Goal: Task Accomplishment & Management: Manage account settings

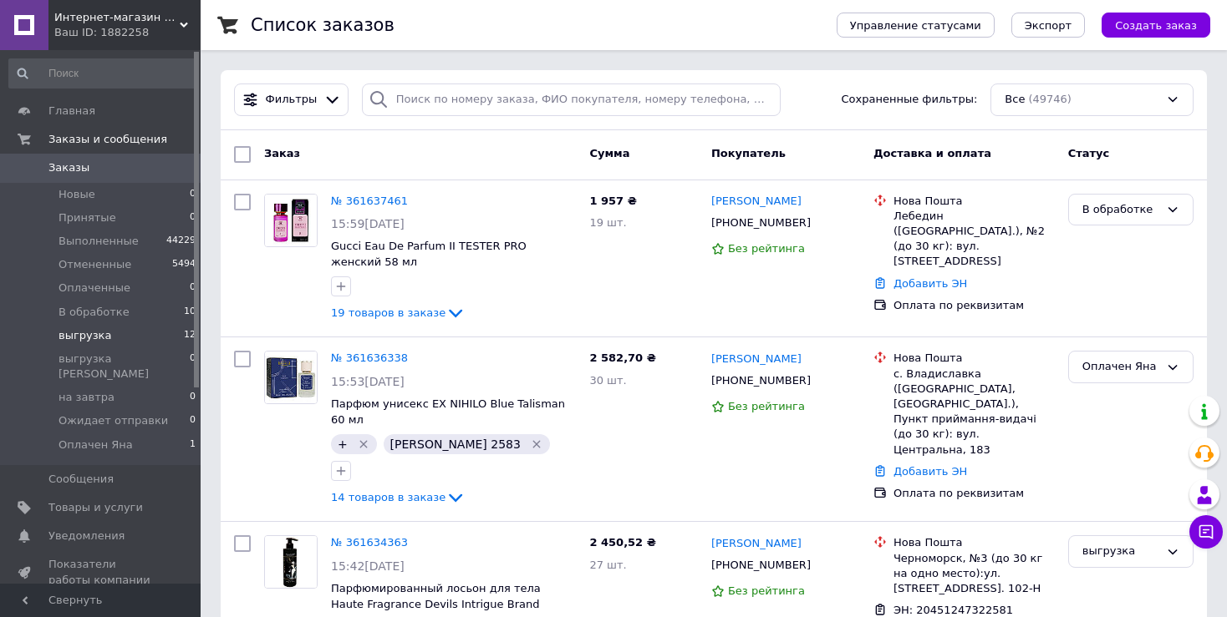
click at [79, 339] on span "выгрузка" at bounding box center [84, 335] width 53 height 15
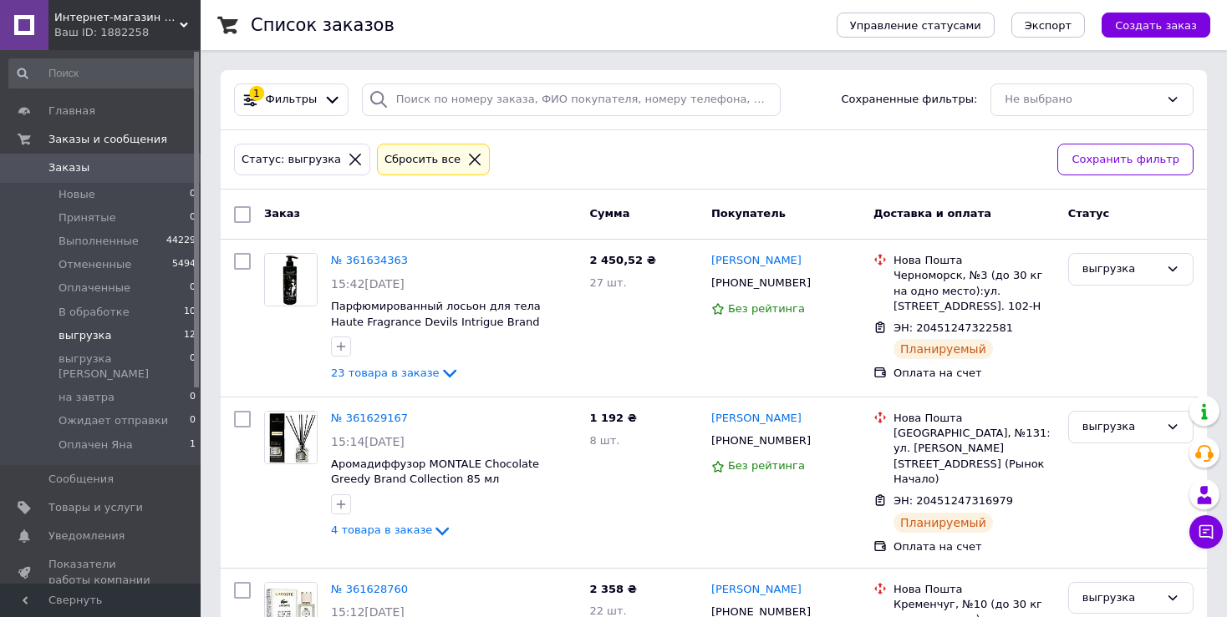
click at [240, 216] on input "checkbox" at bounding box center [242, 214] width 17 height 17
checkbox input "true"
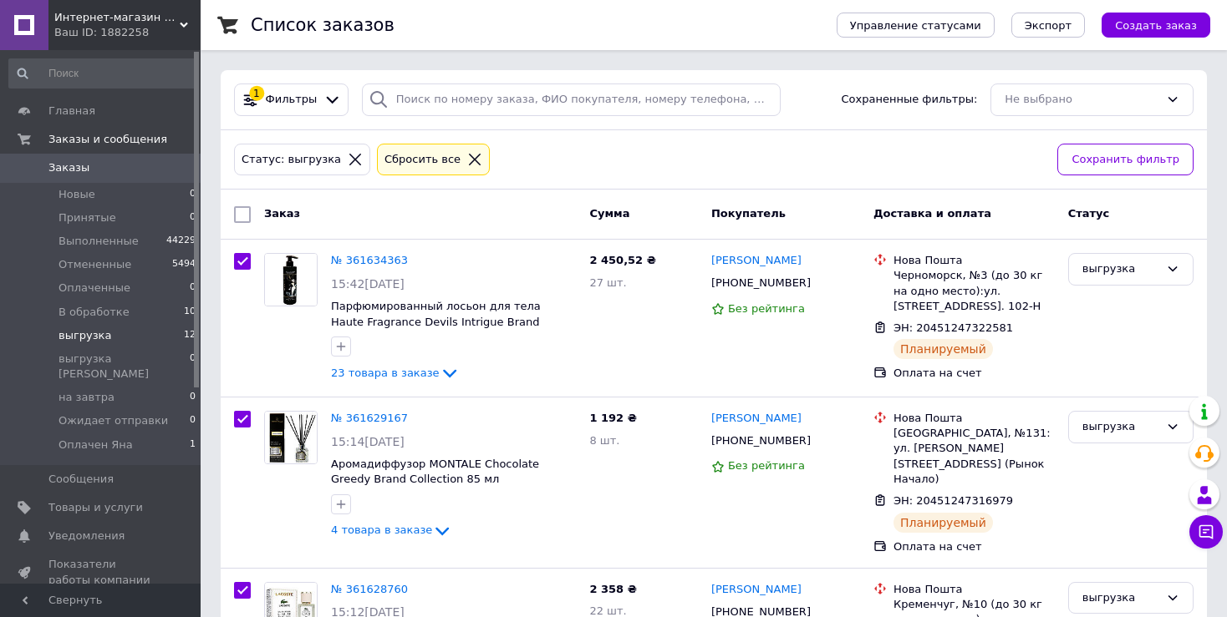
checkbox input "true"
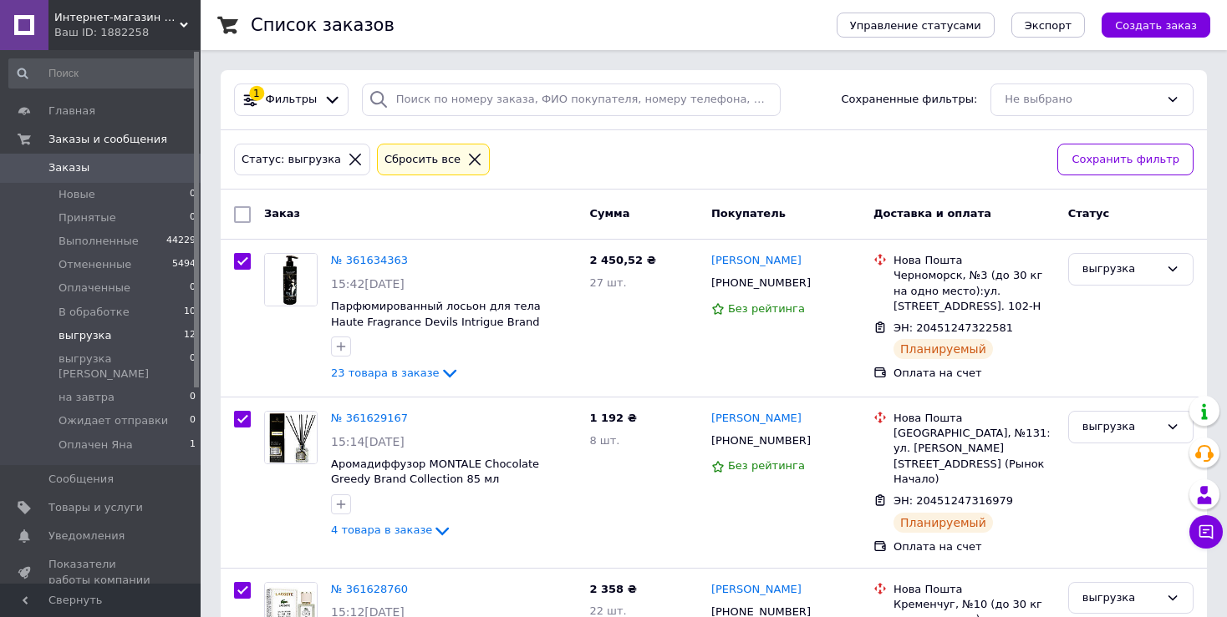
checkbox input "true"
click at [1069, 24] on span "Экспорт" at bounding box center [1047, 25] width 47 height 13
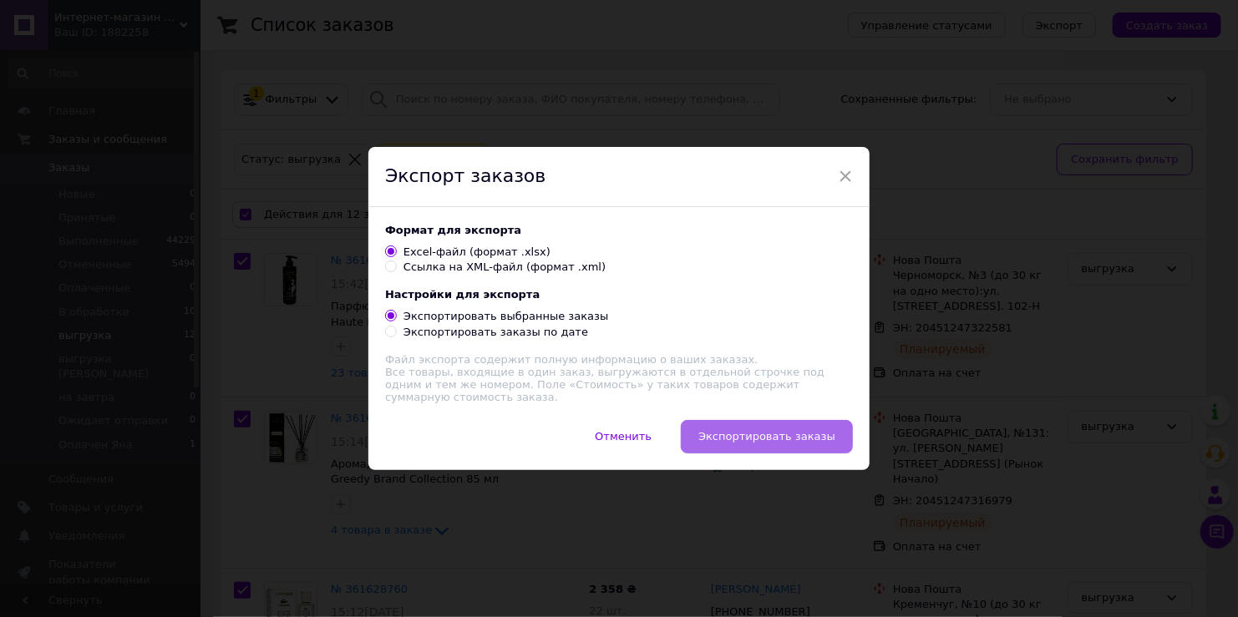
click at [768, 437] on span "Экспортировать заказы" at bounding box center [766, 436] width 137 height 13
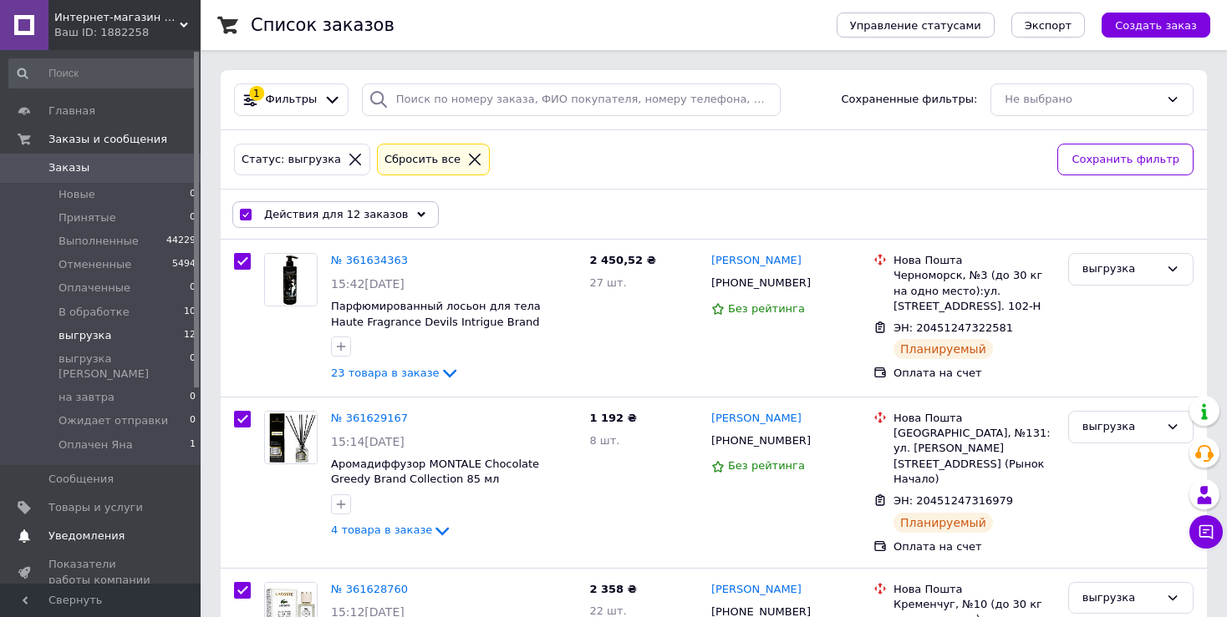
click at [69, 529] on span "Уведомления" at bounding box center [86, 536] width 76 height 15
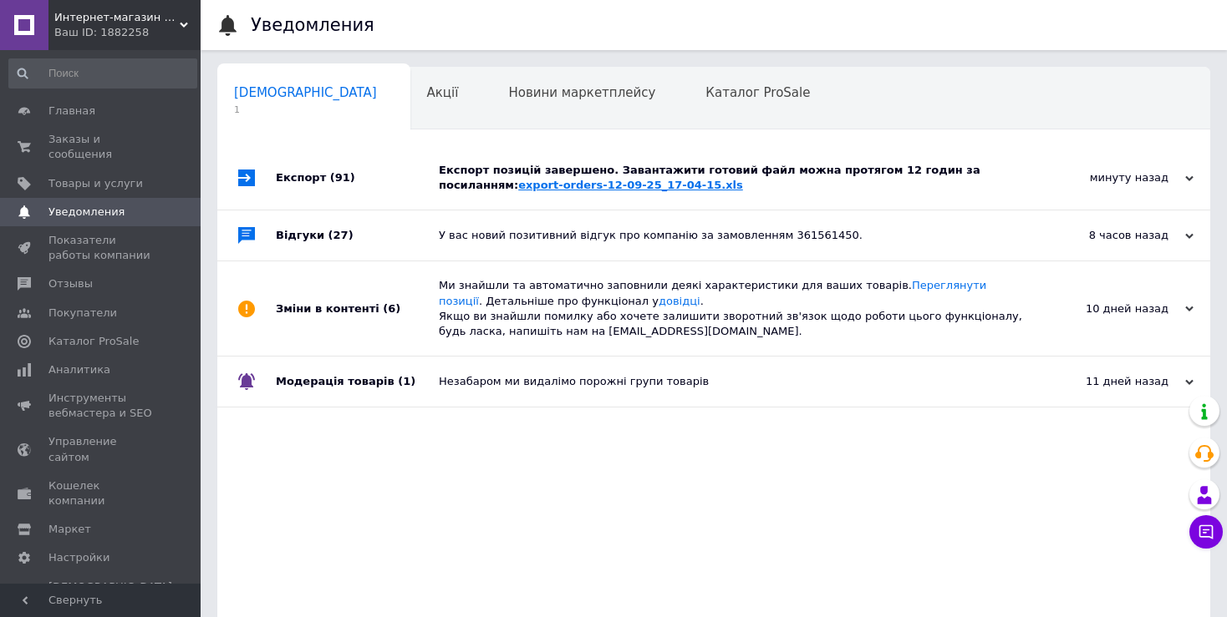
click at [518, 189] on link "export-orders-12-09-25_17-04-15.xls" at bounding box center [630, 185] width 225 height 13
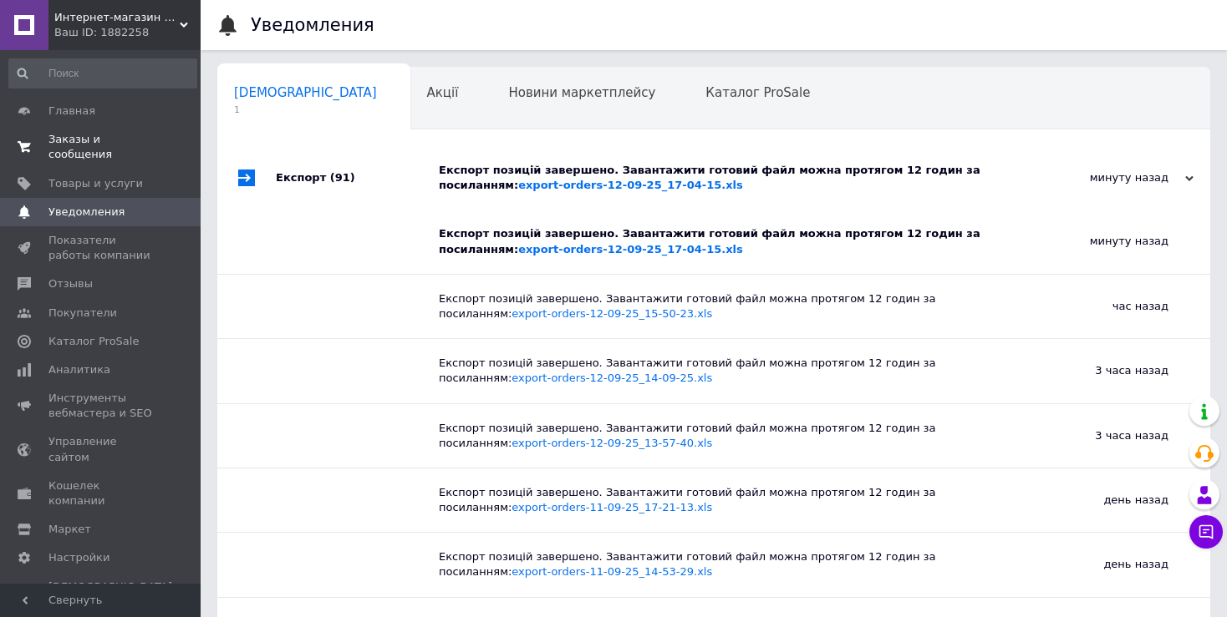
click at [62, 135] on span "Заказы и сообщения" at bounding box center [101, 147] width 106 height 30
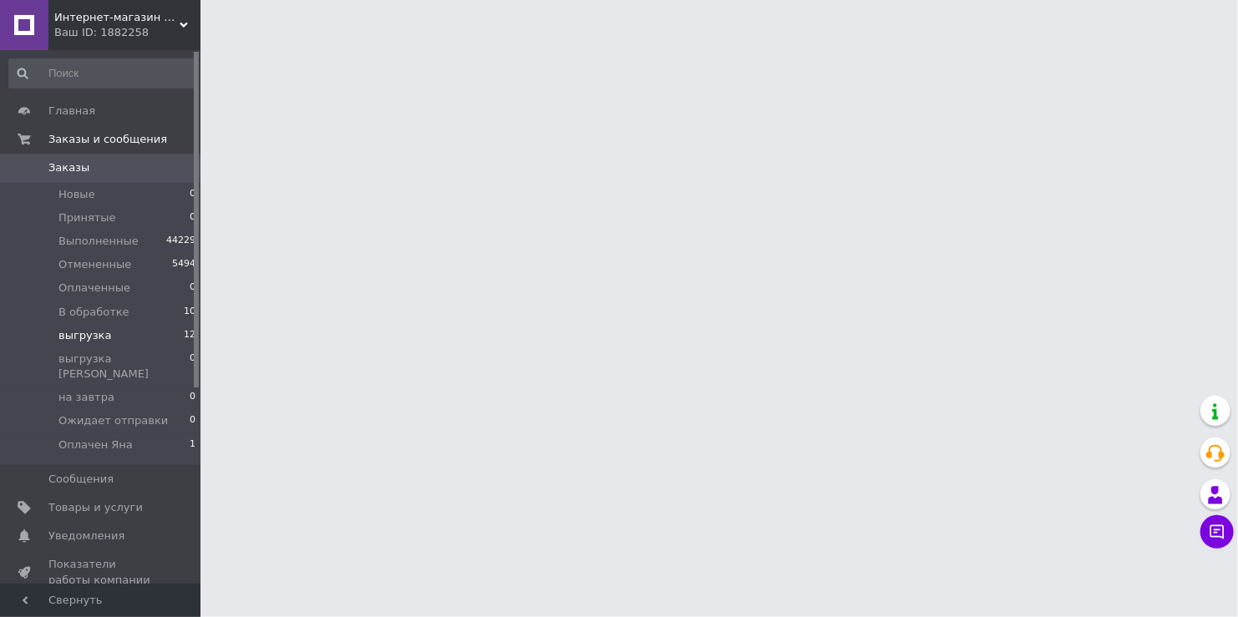
click at [89, 334] on span "выгрузка" at bounding box center [84, 335] width 53 height 15
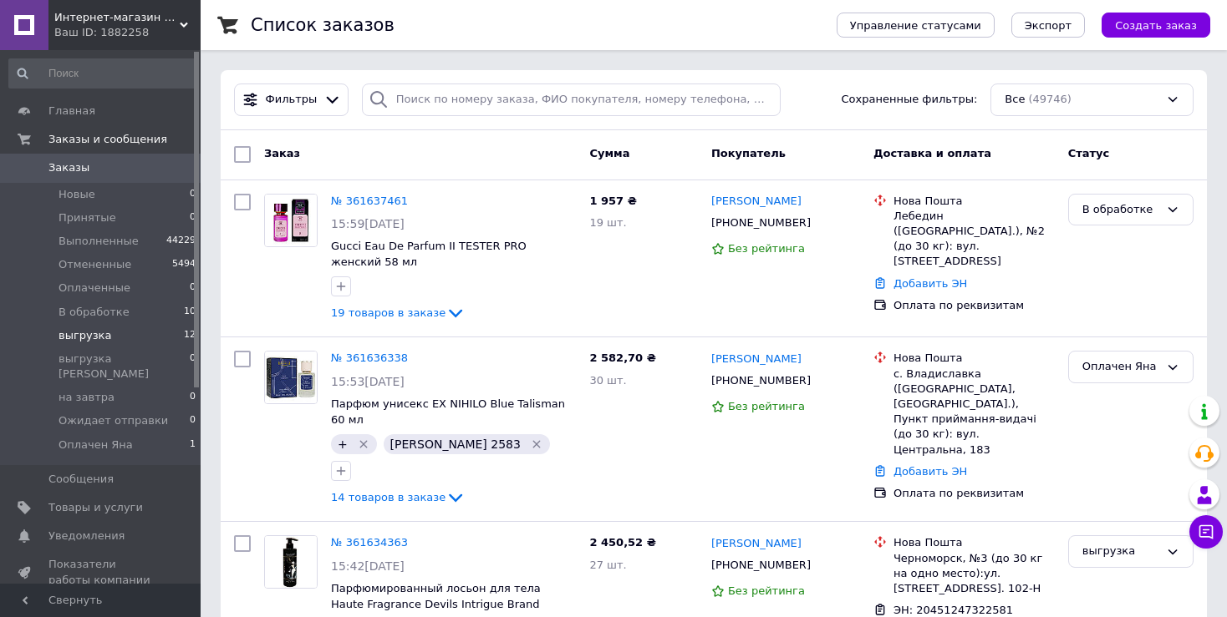
click at [96, 338] on span "выгрузка" at bounding box center [84, 335] width 53 height 15
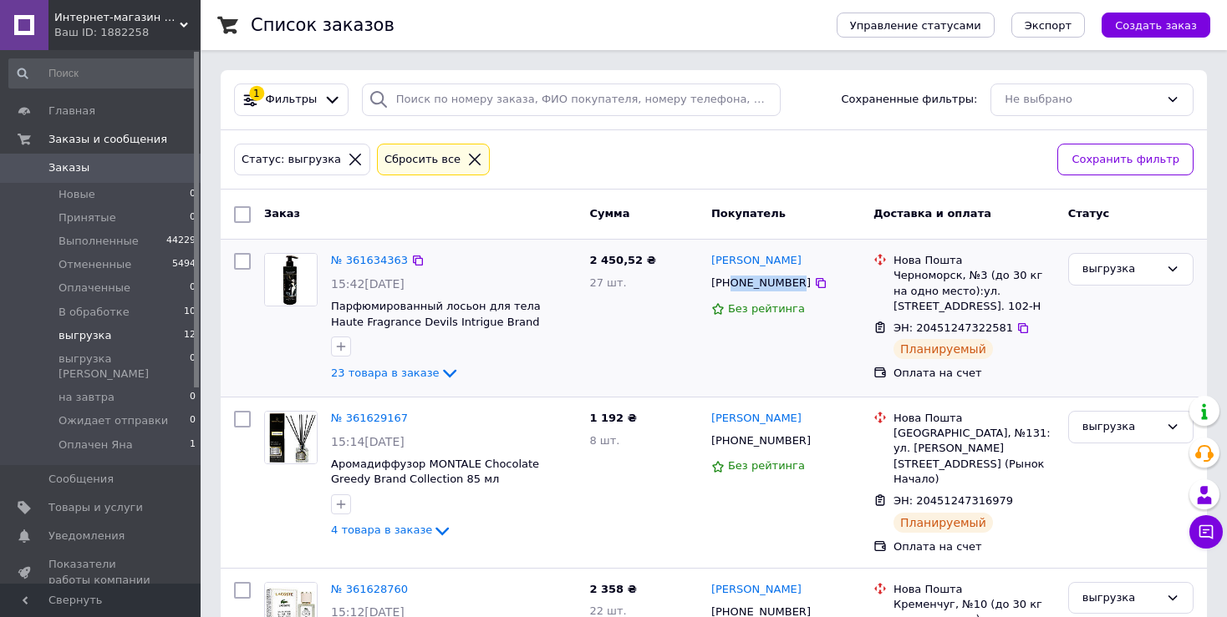
drag, startPoint x: 790, startPoint y: 294, endPoint x: 730, endPoint y: 292, distance: 59.4
click at [730, 292] on div "+380735767570" at bounding box center [761, 283] width 106 height 23
copy span "0735767570"
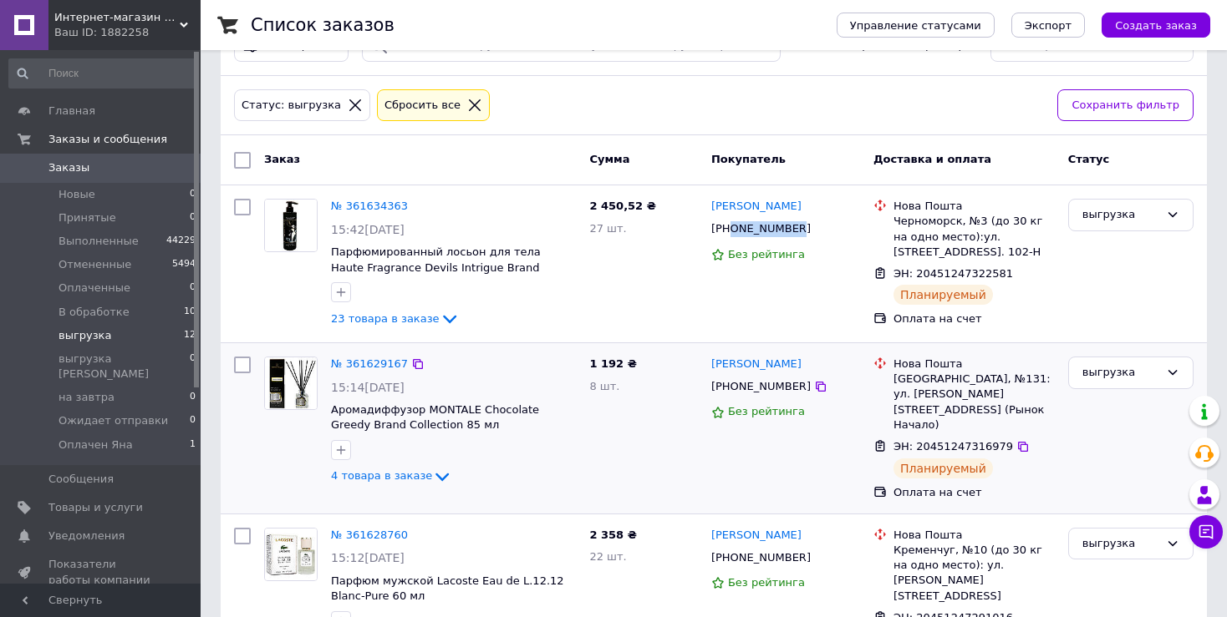
scroll to position [167, 0]
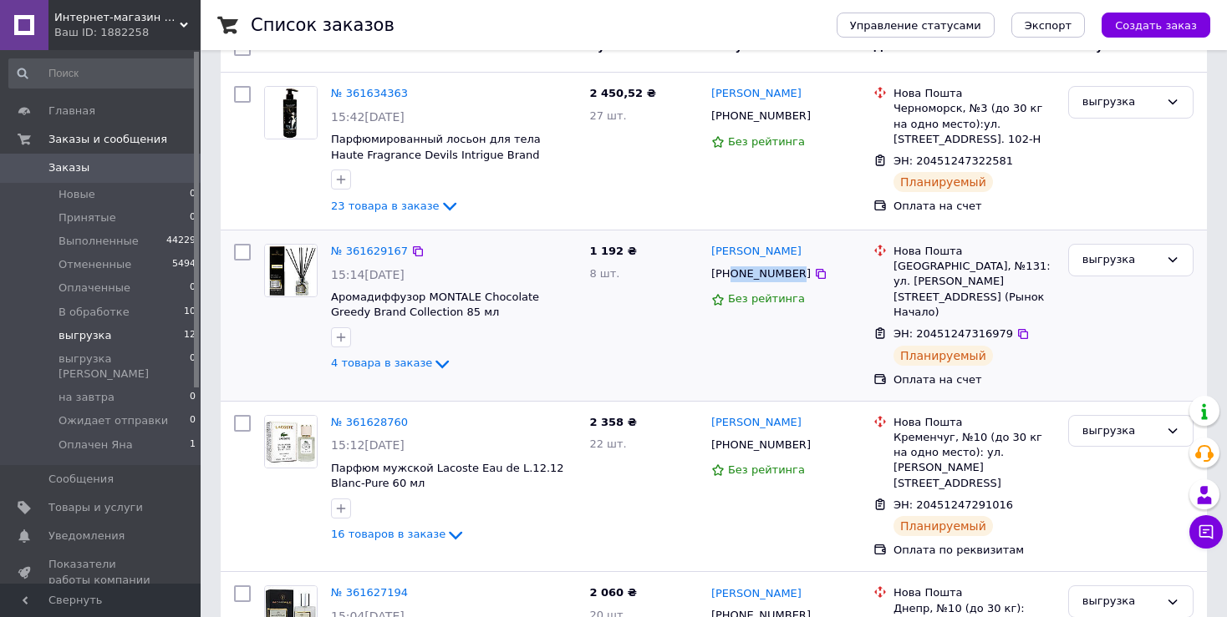
drag, startPoint x: 785, startPoint y: 282, endPoint x: 733, endPoint y: 281, distance: 51.8
click at [733, 281] on div "+380930957070" at bounding box center [761, 274] width 106 height 23
copy span "0930957070"
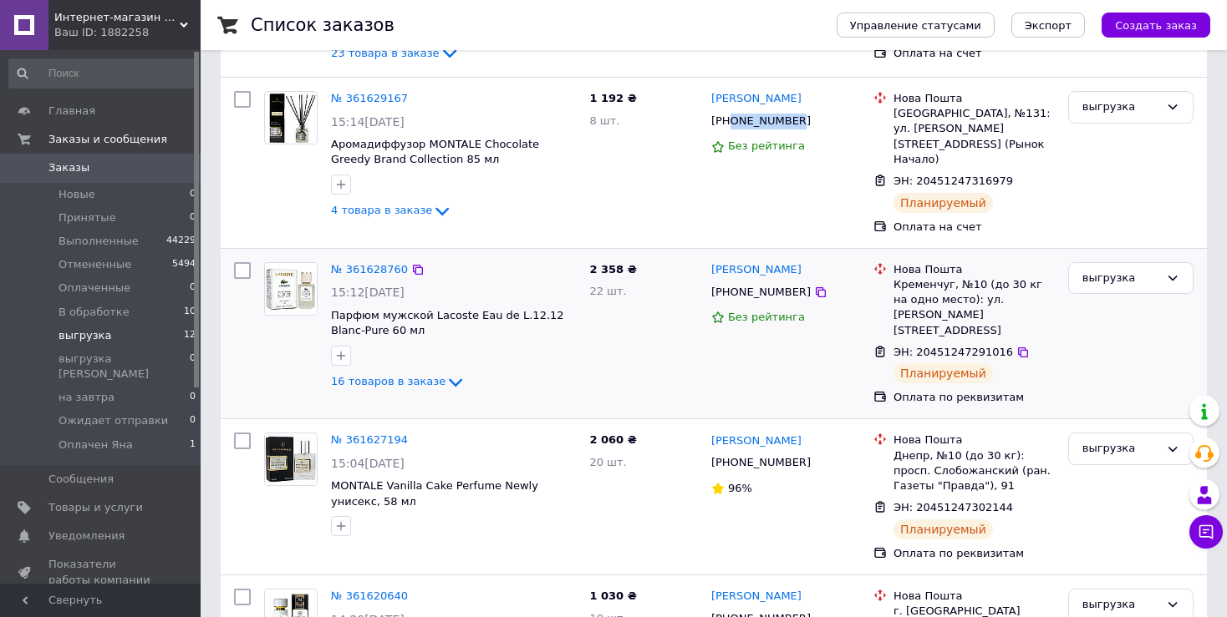
scroll to position [334, 0]
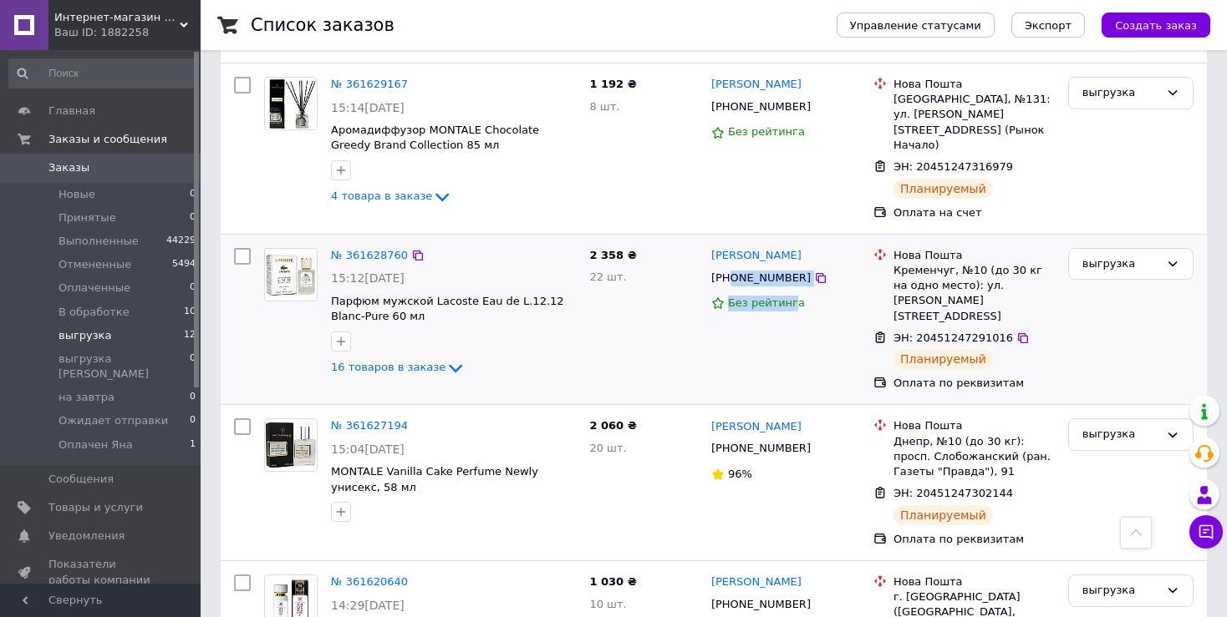
drag, startPoint x: 787, startPoint y: 276, endPoint x: 731, endPoint y: 272, distance: 56.1
click at [731, 272] on div "Тетяна Подорожняк +380960791724 Без рейтинга" at bounding box center [785, 319] width 162 height 157
copy div "0960791724 Без рейтинг"
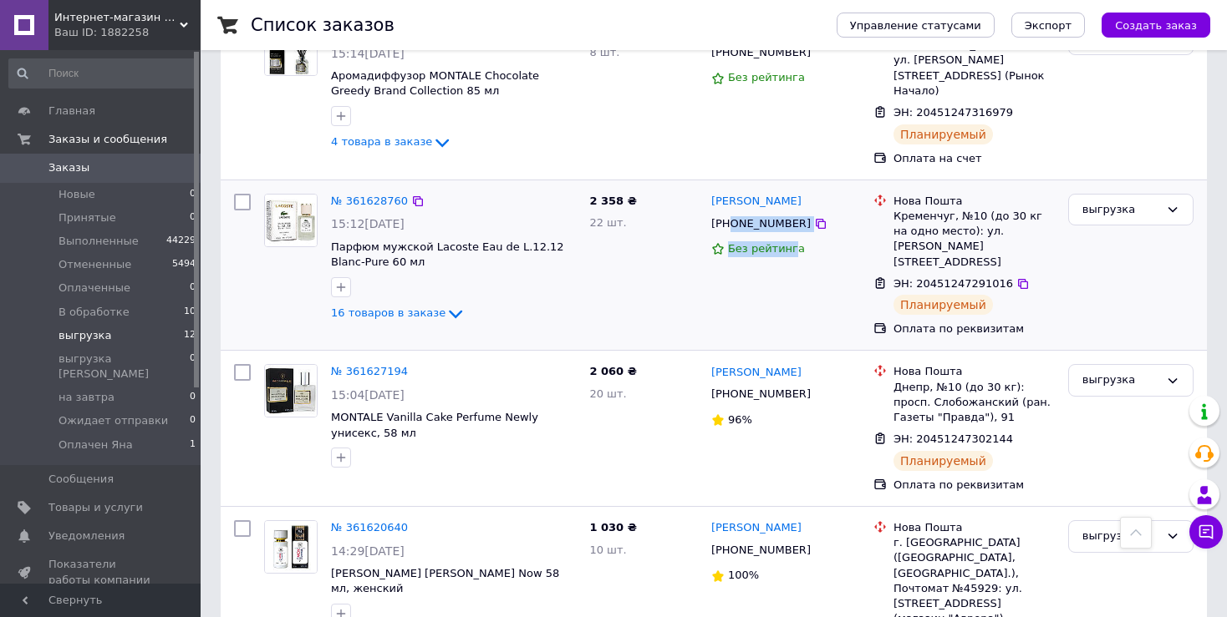
scroll to position [418, 0]
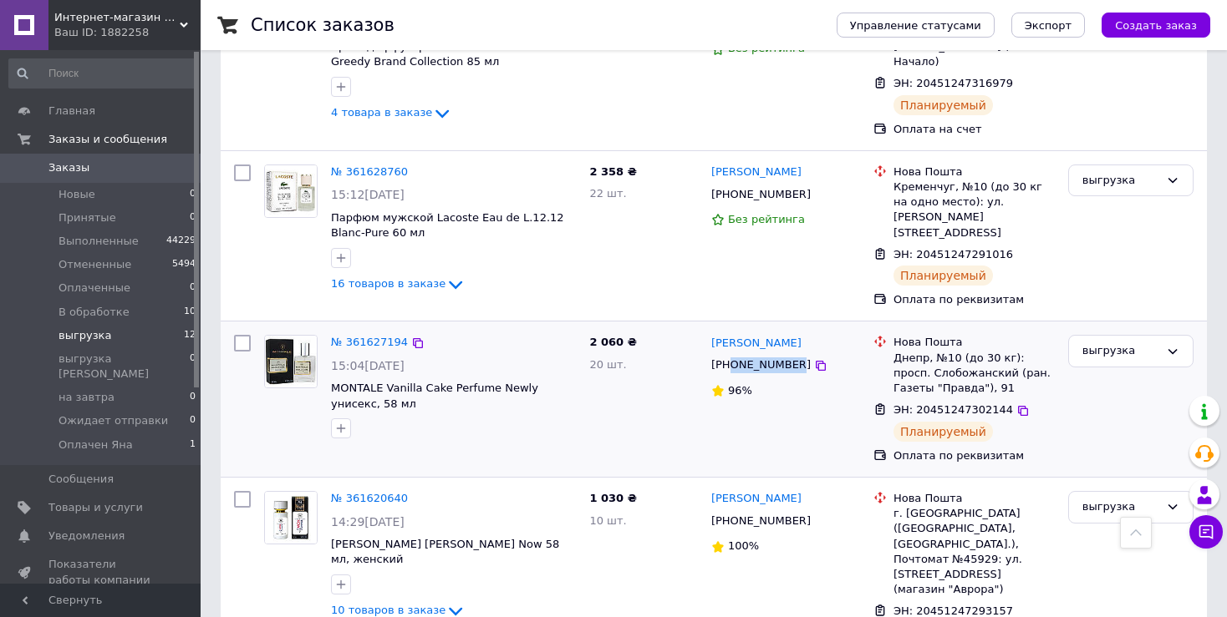
drag, startPoint x: 788, startPoint y: 347, endPoint x: 731, endPoint y: 344, distance: 56.9
click at [731, 354] on div "+380962192940" at bounding box center [761, 365] width 106 height 23
copy span "0962192940"
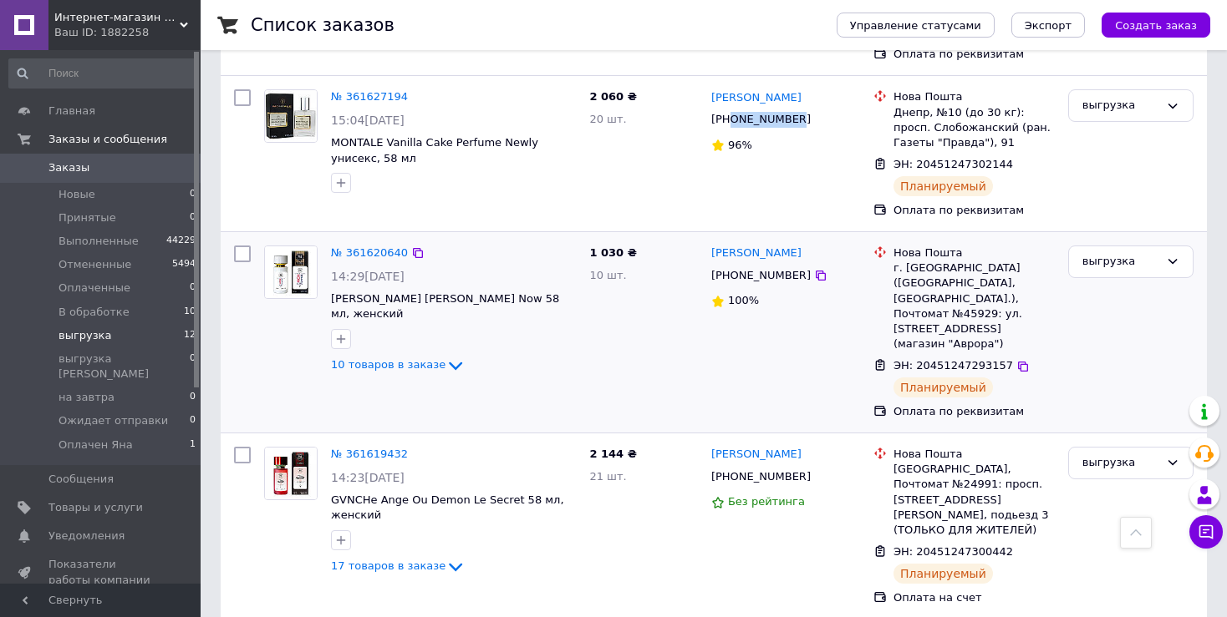
scroll to position [668, 0]
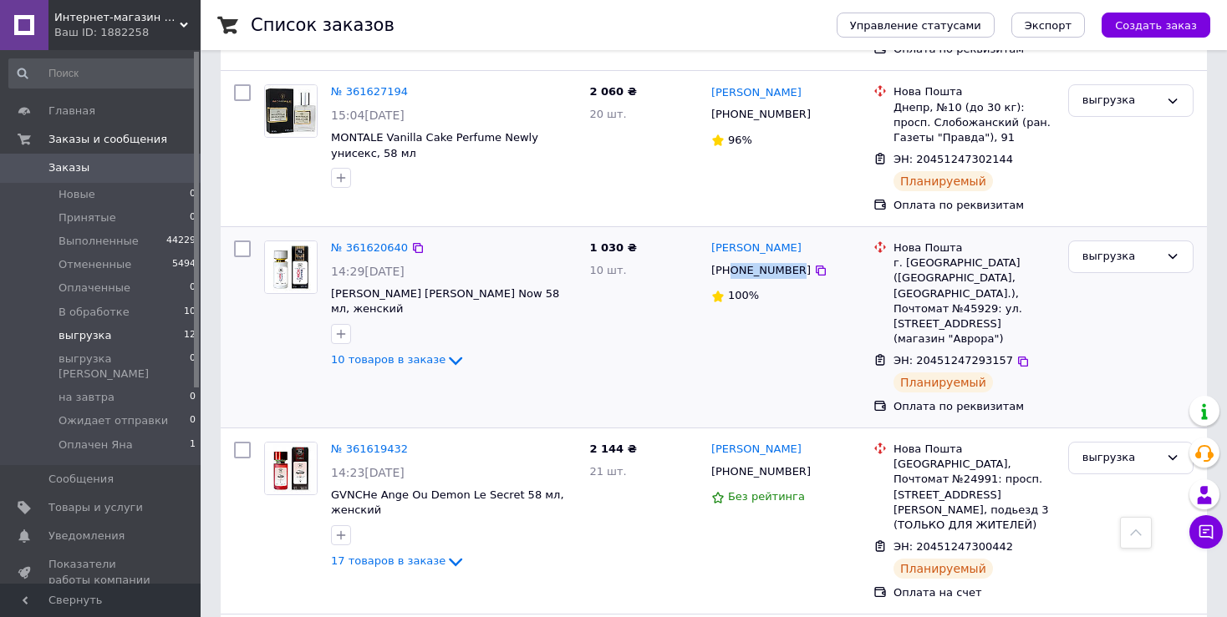
drag, startPoint x: 785, startPoint y: 253, endPoint x: 732, endPoint y: 251, distance: 53.5
click at [732, 260] on div "+380977415188" at bounding box center [761, 271] width 106 height 23
copy span "0977415188"
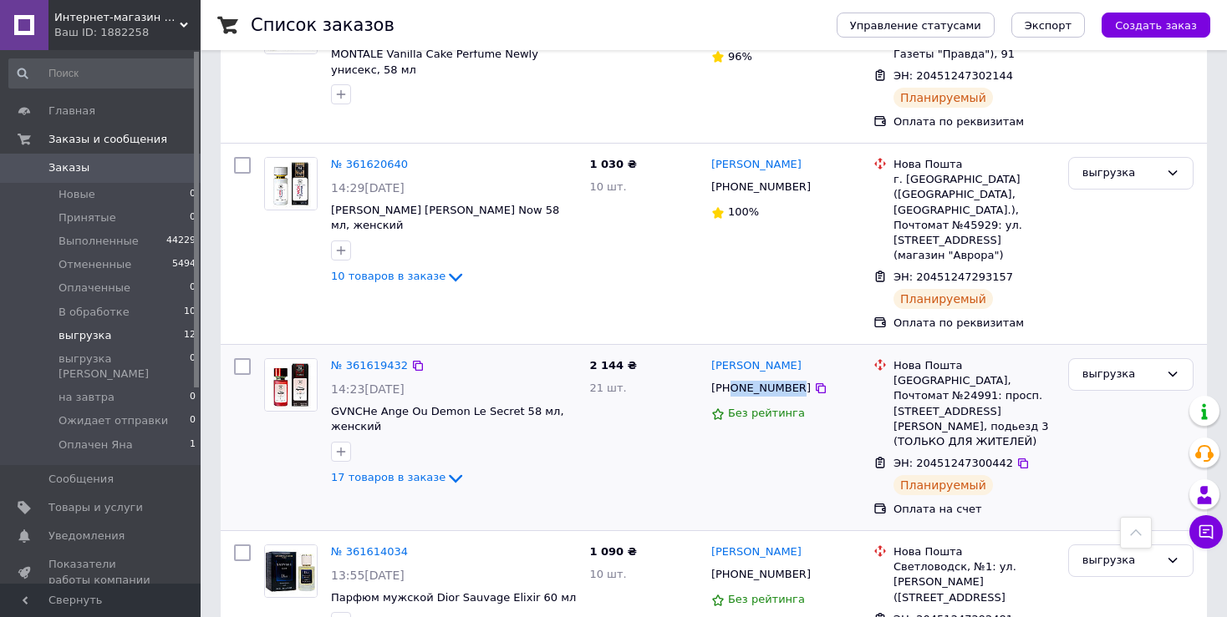
drag, startPoint x: 790, startPoint y: 338, endPoint x: 730, endPoint y: 338, distance: 59.3
click at [730, 379] on div "+380972924775" at bounding box center [785, 388] width 152 height 19
copy span "0972924775"
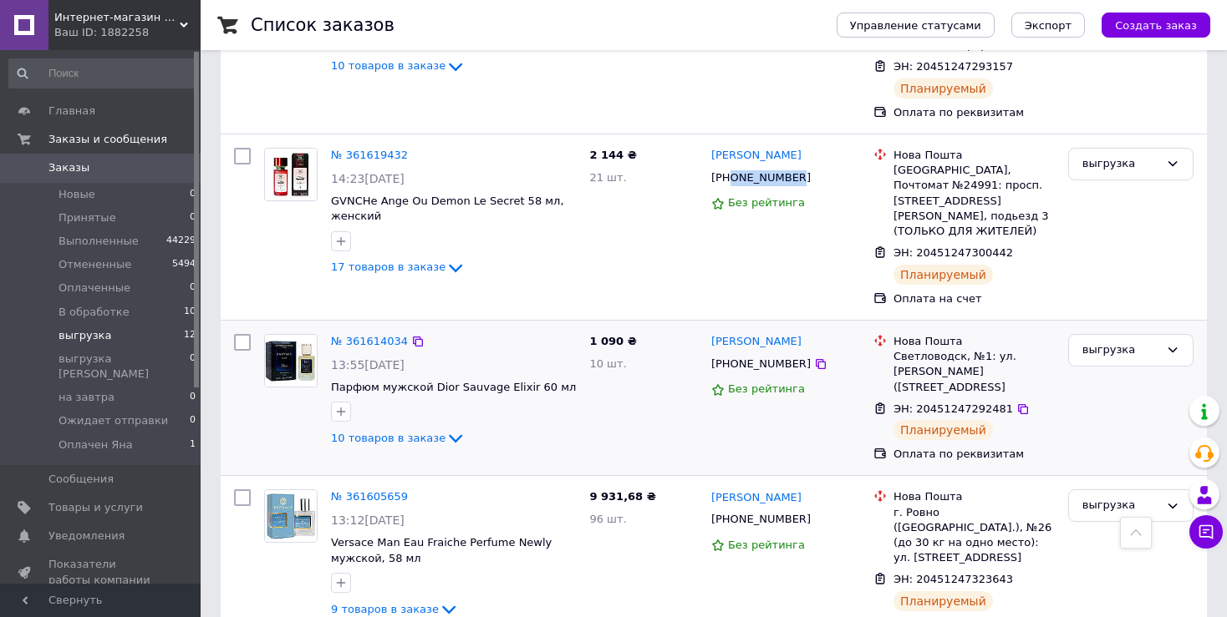
scroll to position [1003, 0]
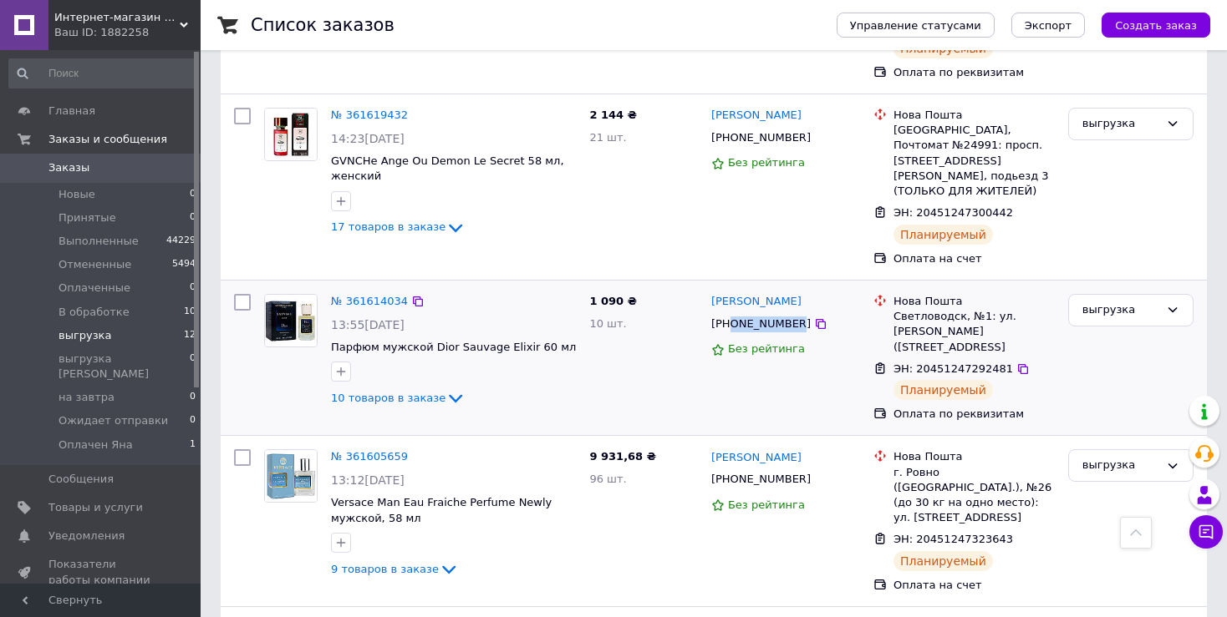
drag, startPoint x: 790, startPoint y: 260, endPoint x: 731, endPoint y: 260, distance: 58.5
click at [731, 313] on div "+380972795806" at bounding box center [761, 324] width 106 height 23
copy span "0972795806"
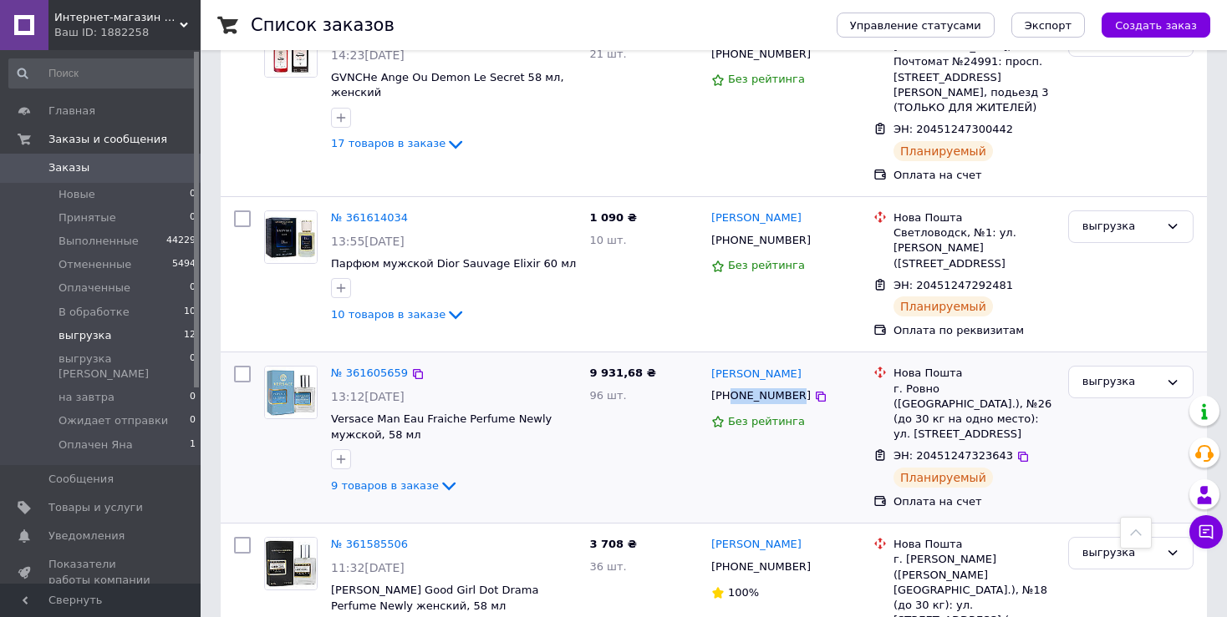
drag, startPoint x: 788, startPoint y: 331, endPoint x: 731, endPoint y: 328, distance: 56.9
click at [731, 385] on div "+380964062519" at bounding box center [761, 396] width 106 height 23
copy span "0964062519"
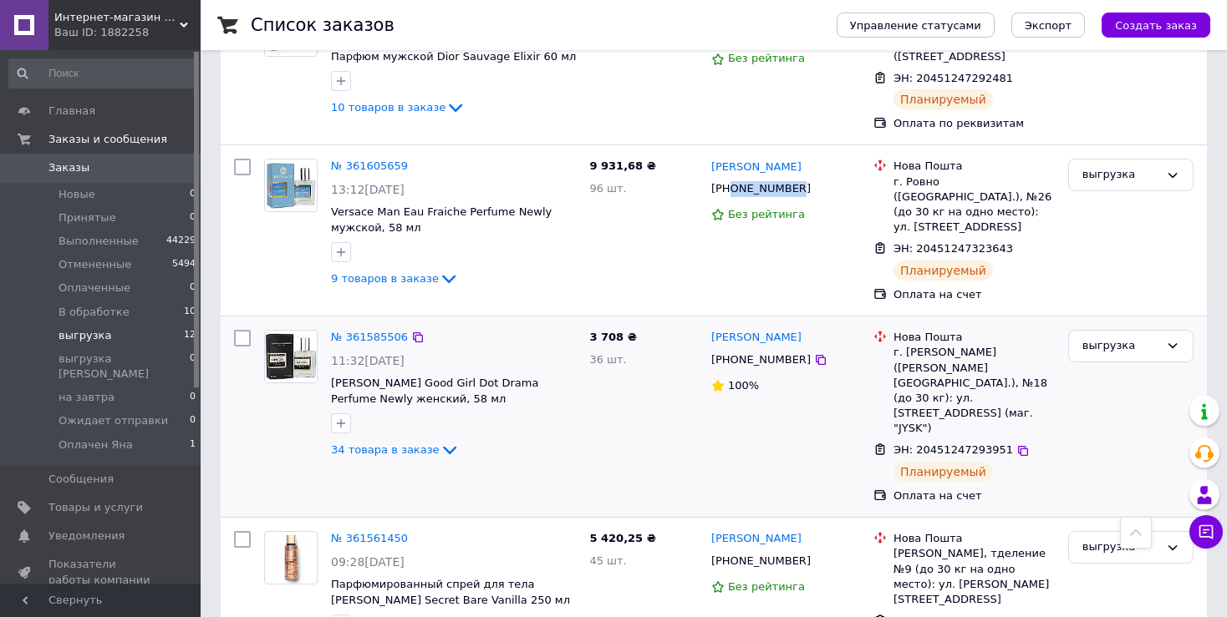
scroll to position [1337, 0]
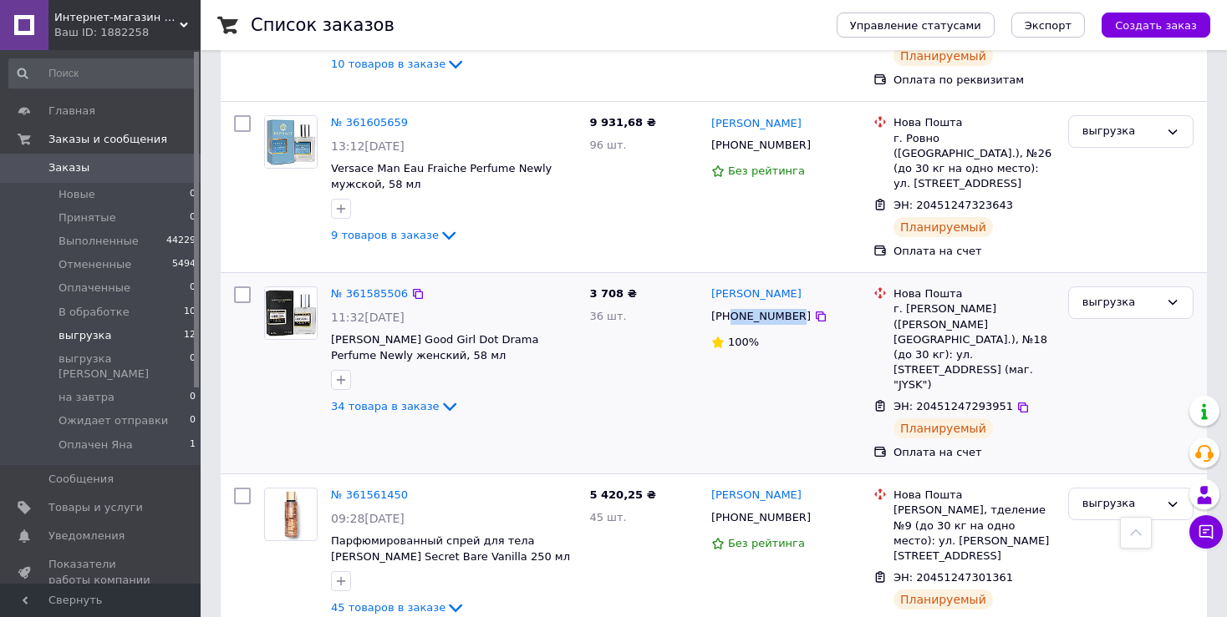
drag, startPoint x: 788, startPoint y: 239, endPoint x: 732, endPoint y: 237, distance: 56.0
click at [732, 306] on div "+380683061143" at bounding box center [761, 317] width 106 height 23
copy span "0683061143"
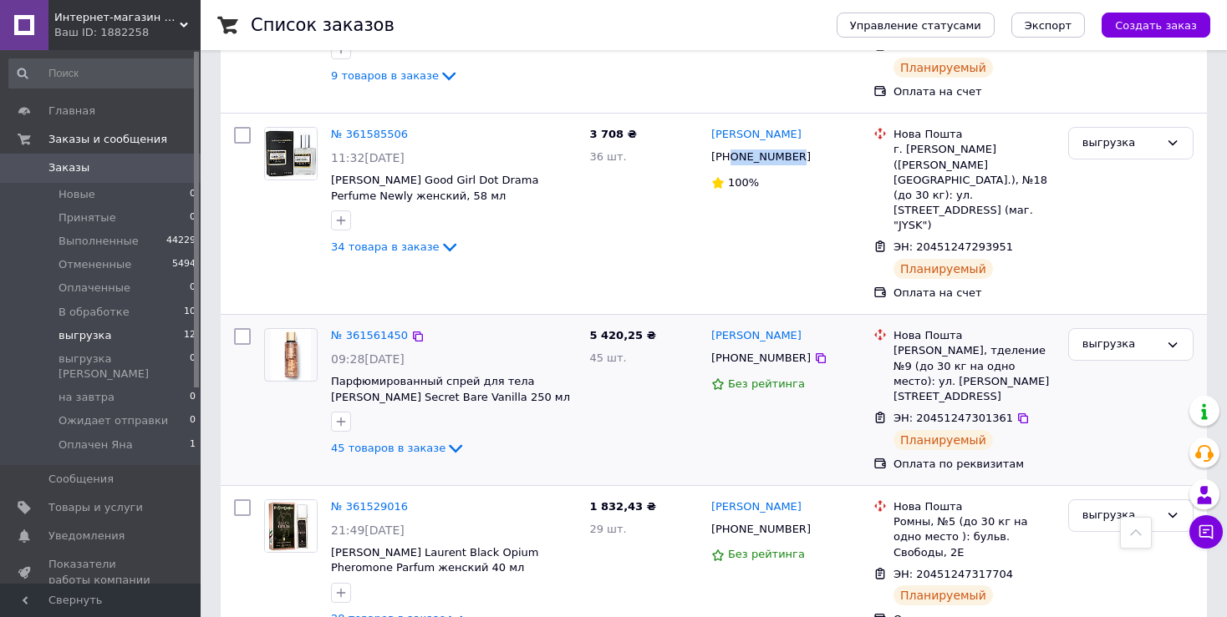
scroll to position [1504, 0]
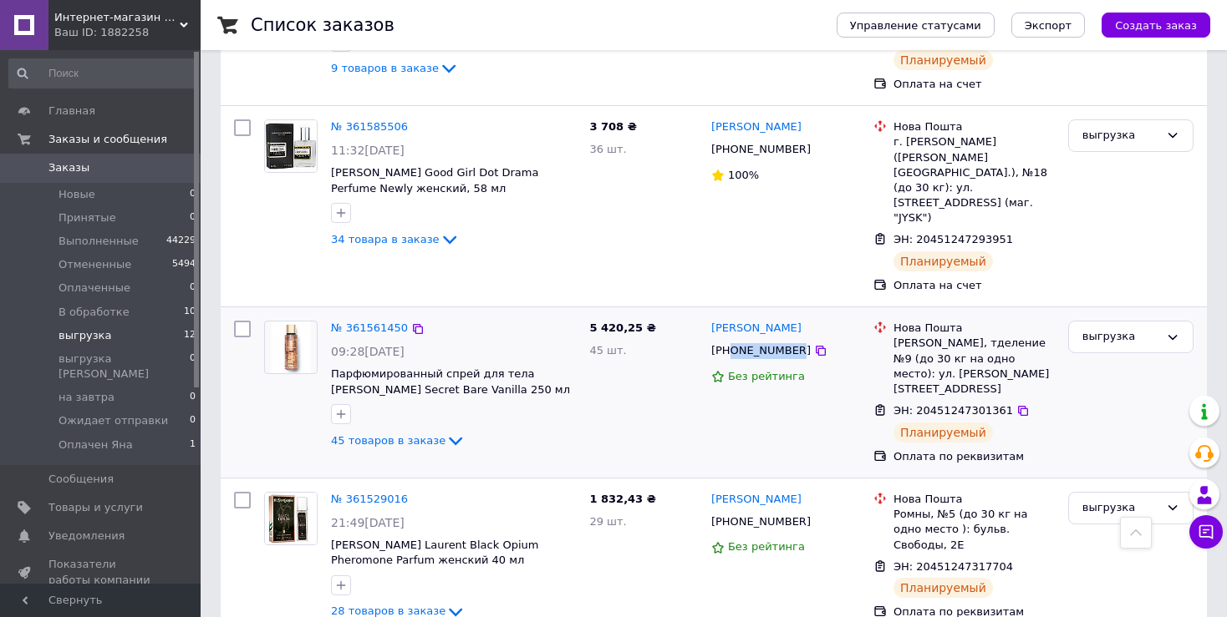
drag, startPoint x: 789, startPoint y: 227, endPoint x: 731, endPoint y: 226, distance: 57.7
click at [731, 340] on div "+380684330464" at bounding box center [761, 351] width 106 height 23
copy span "0684330464"
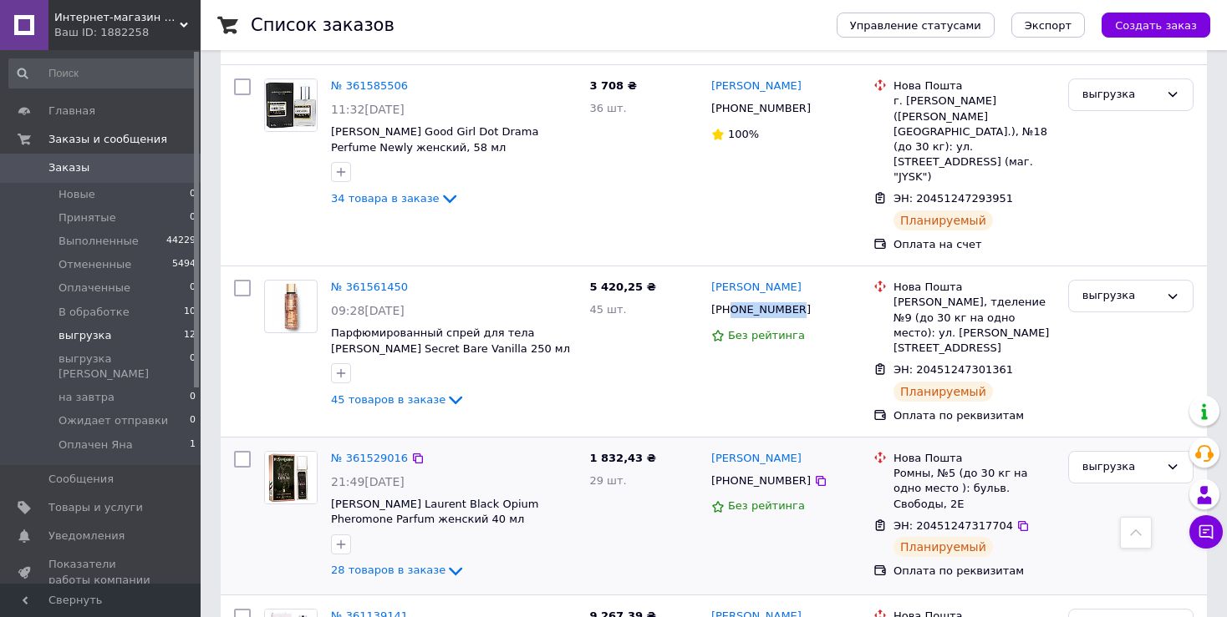
scroll to position [1567, 0]
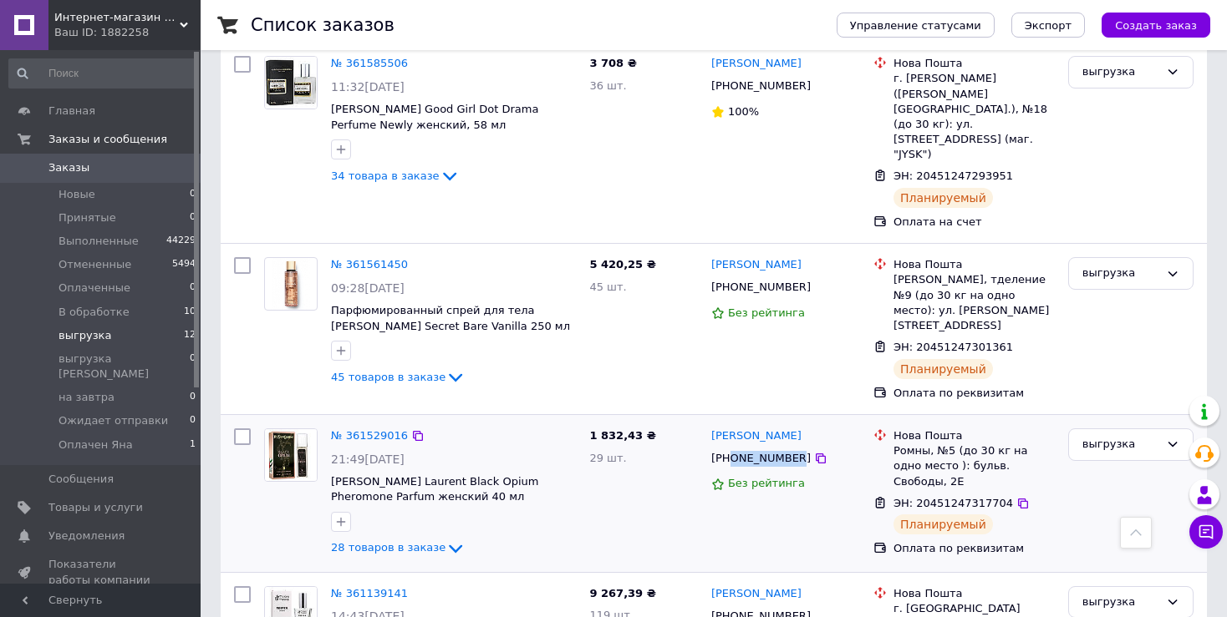
drag, startPoint x: 787, startPoint y: 324, endPoint x: 732, endPoint y: 324, distance: 55.1
click at [732, 448] on div "+380989221306" at bounding box center [761, 459] width 106 height 23
drag, startPoint x: 785, startPoint y: 482, endPoint x: 737, endPoint y: 480, distance: 48.5
click at [737, 606] on div "+380671491939" at bounding box center [761, 617] width 106 height 23
drag, startPoint x: 788, startPoint y: 481, endPoint x: 733, endPoint y: 476, distance: 55.4
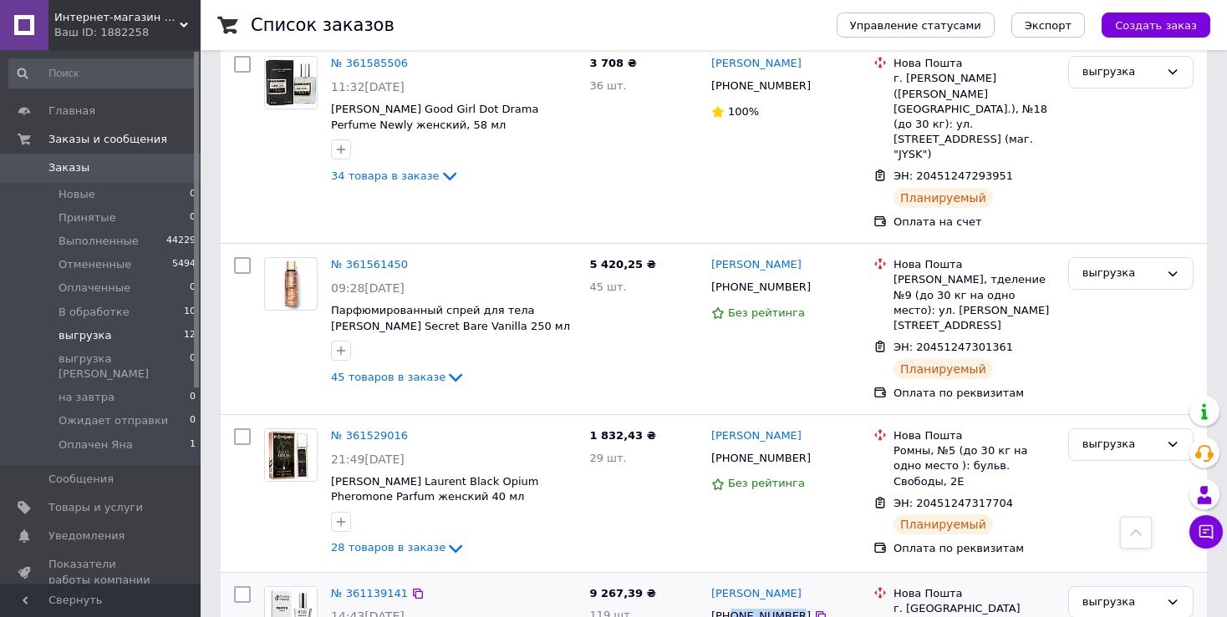
click at [733, 606] on div "+380671491939" at bounding box center [761, 617] width 106 height 23
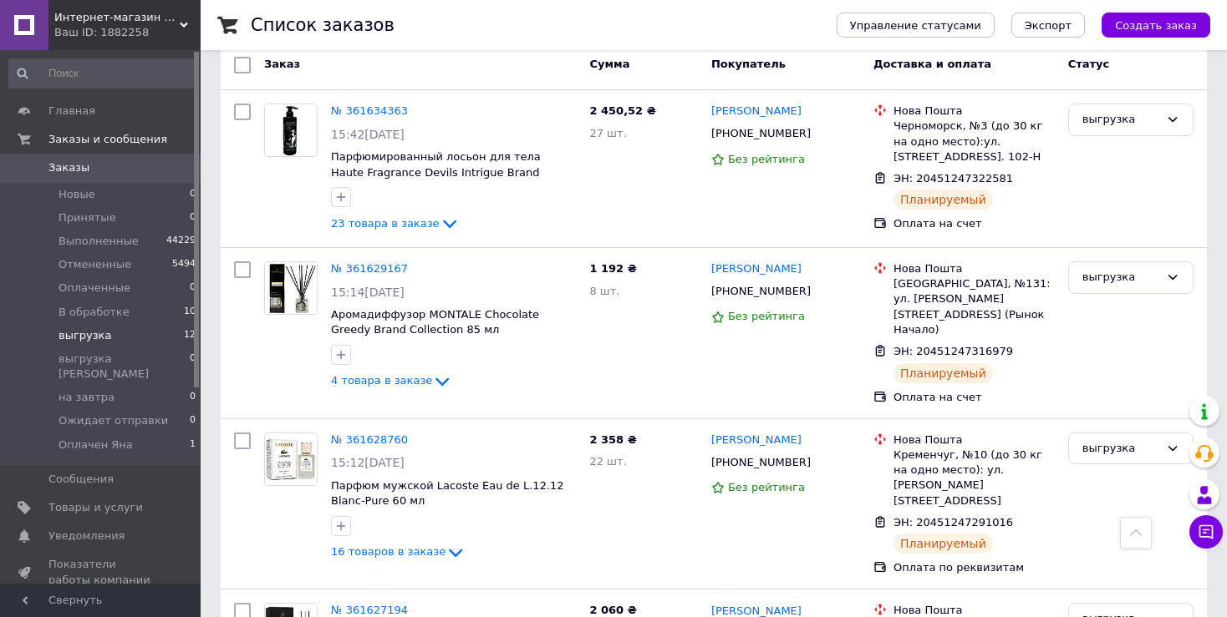
scroll to position [0, 0]
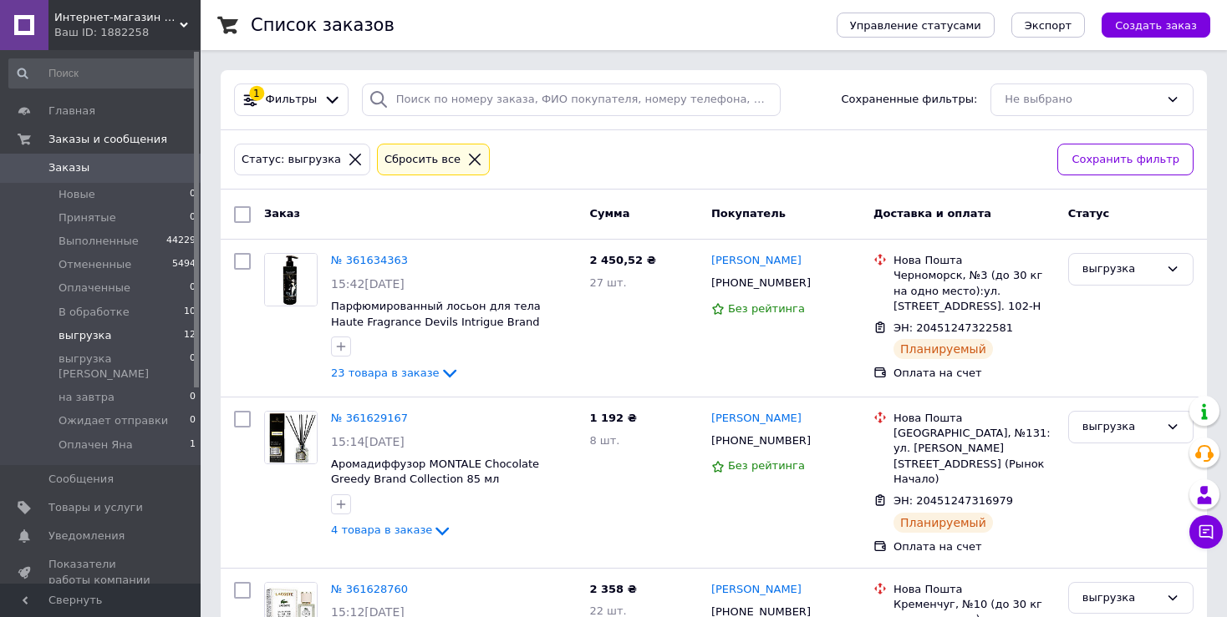
click at [239, 215] on input "checkbox" at bounding box center [242, 214] width 17 height 17
checkbox input "true"
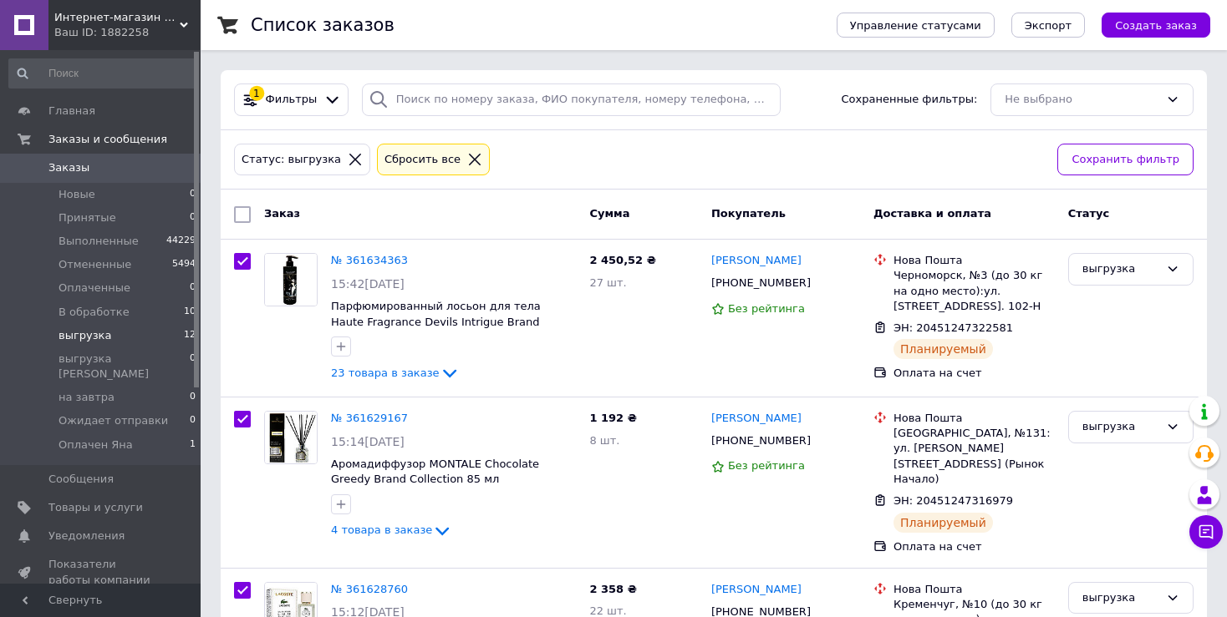
checkbox input "true"
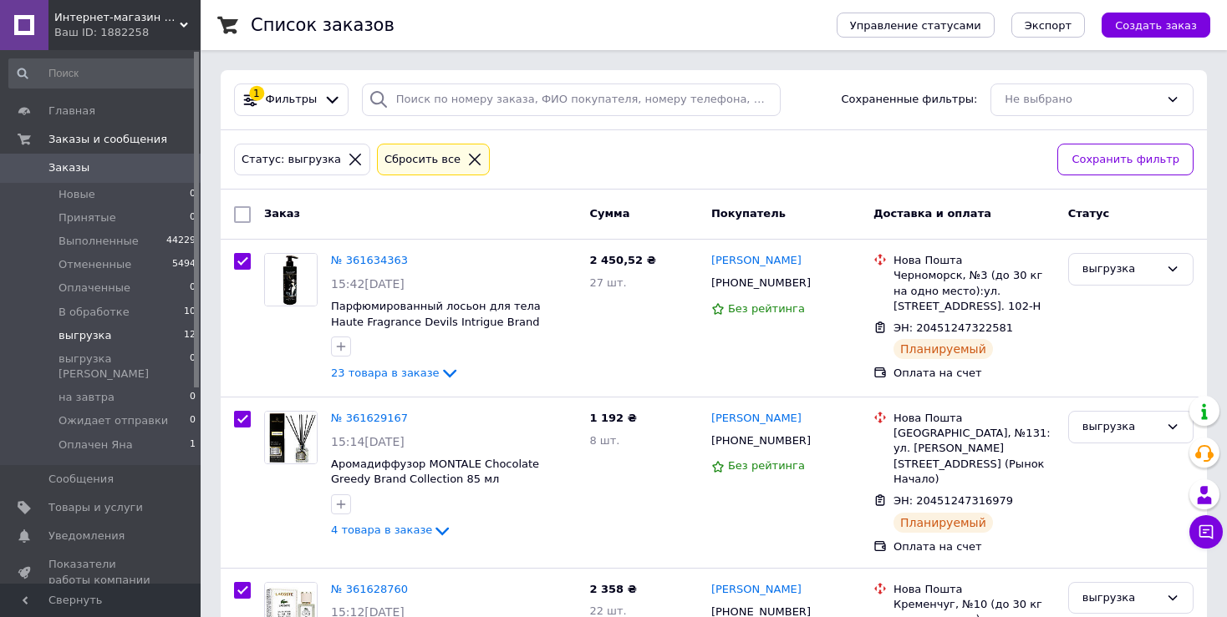
checkbox input "true"
click at [404, 214] on div "Действия для 12 заказов" at bounding box center [335, 214] width 206 height 27
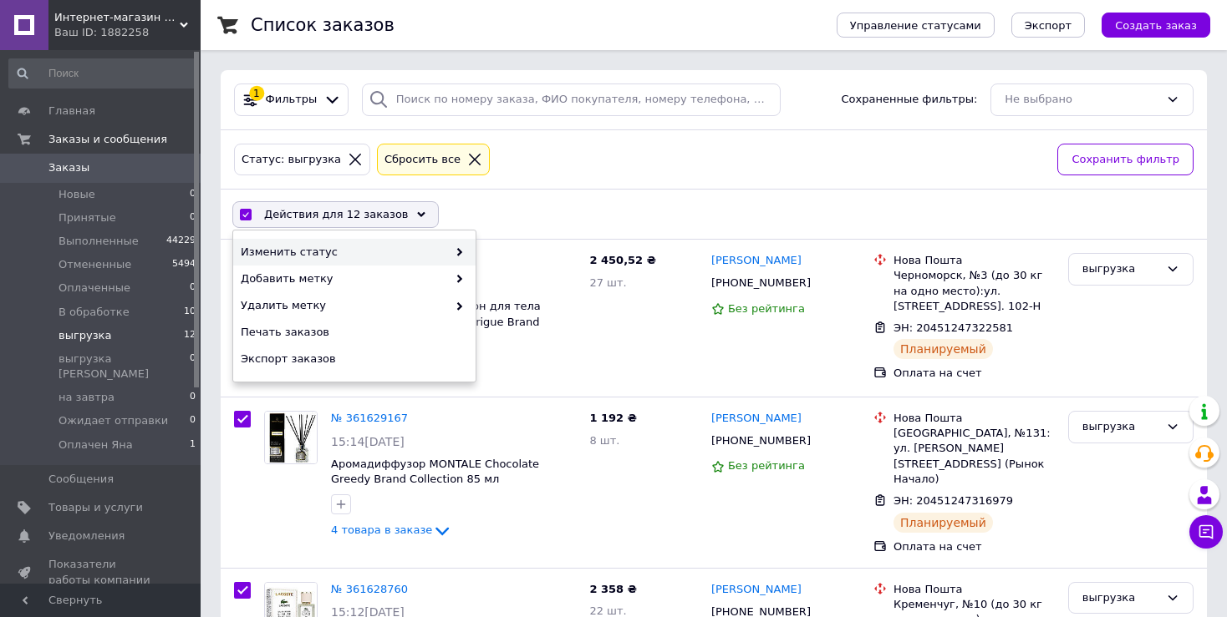
click at [453, 250] on span at bounding box center [455, 252] width 17 height 15
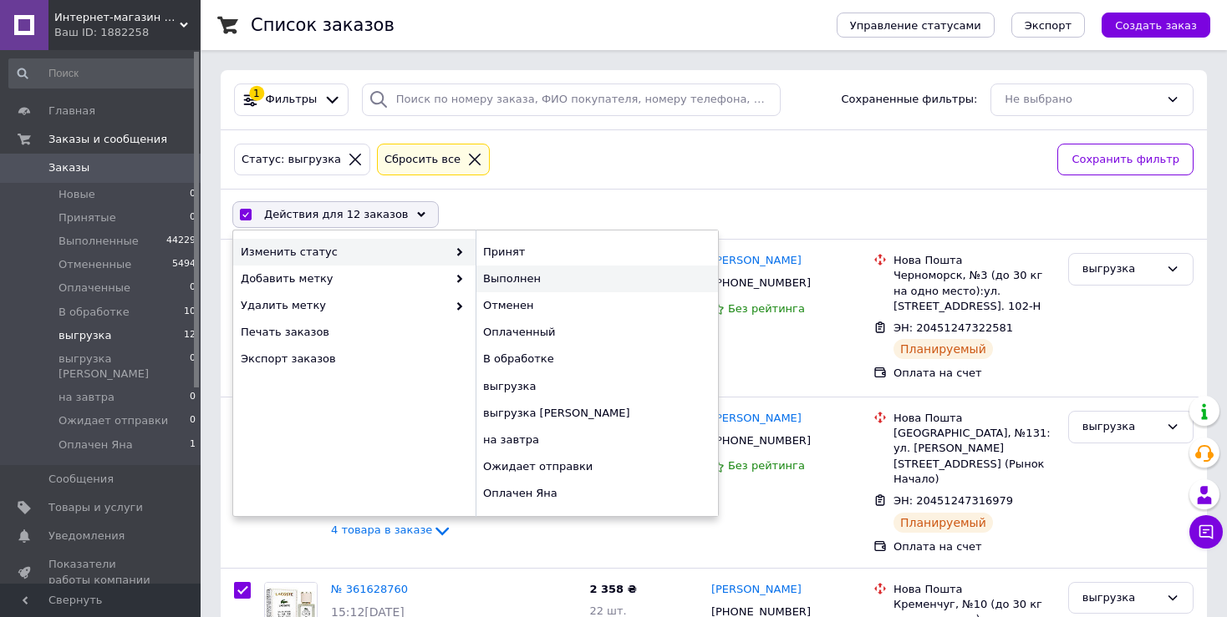
click at [530, 281] on div "Выполнен" at bounding box center [596, 279] width 242 height 27
checkbox input "false"
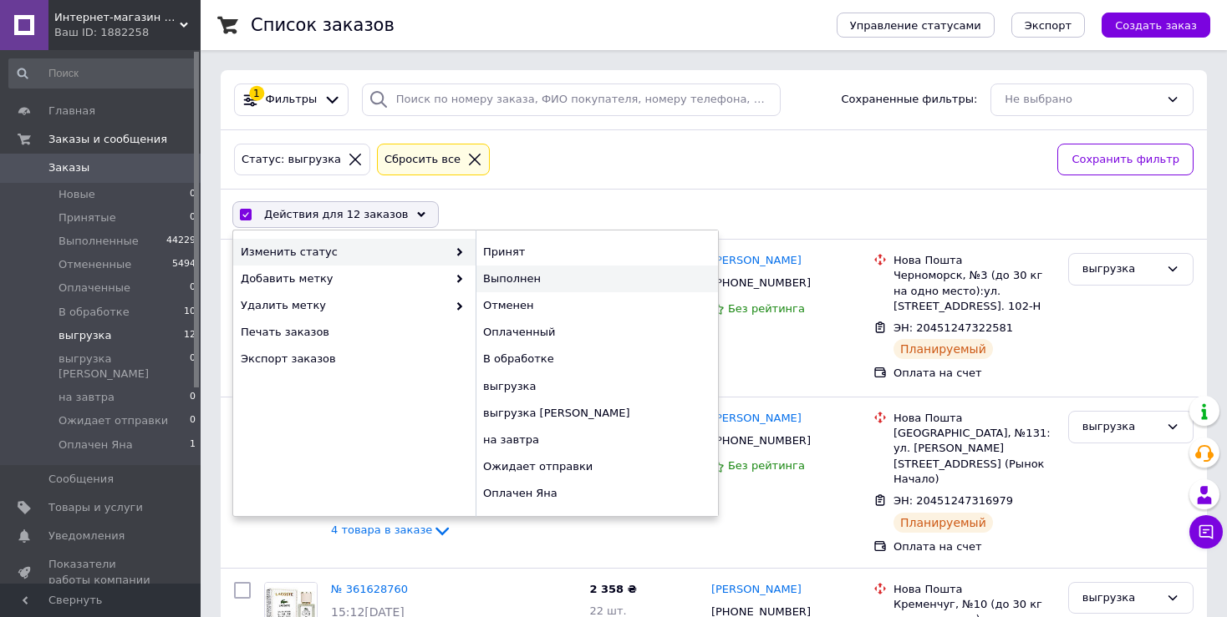
checkbox input "false"
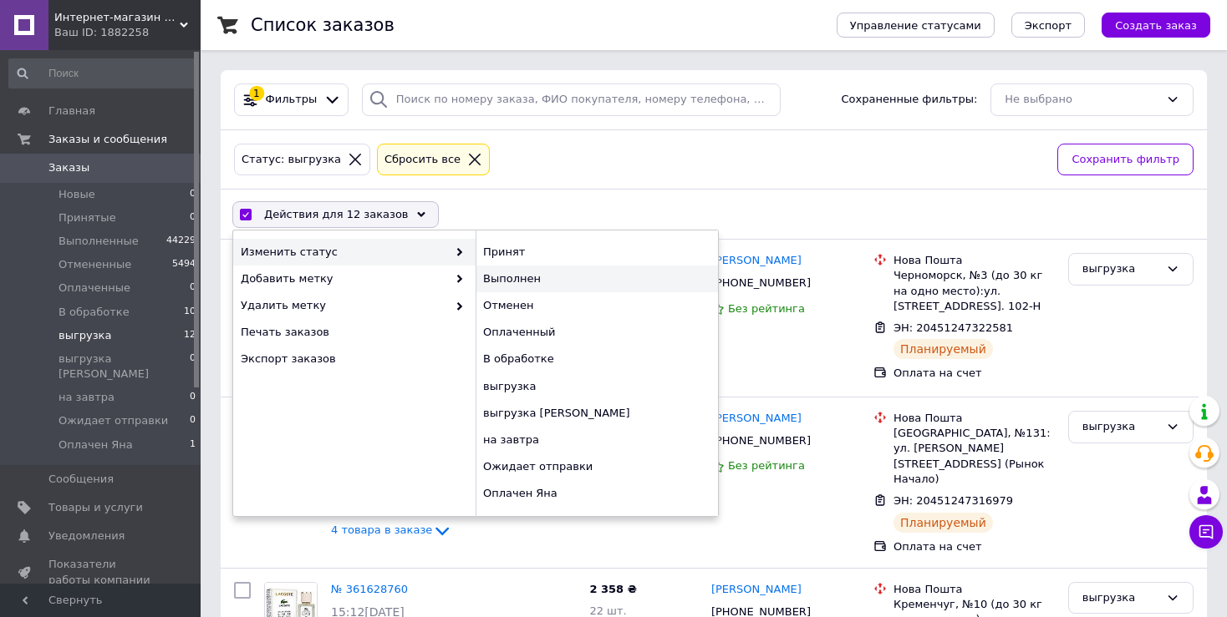
checkbox input "false"
